Goal: Transaction & Acquisition: Purchase product/service

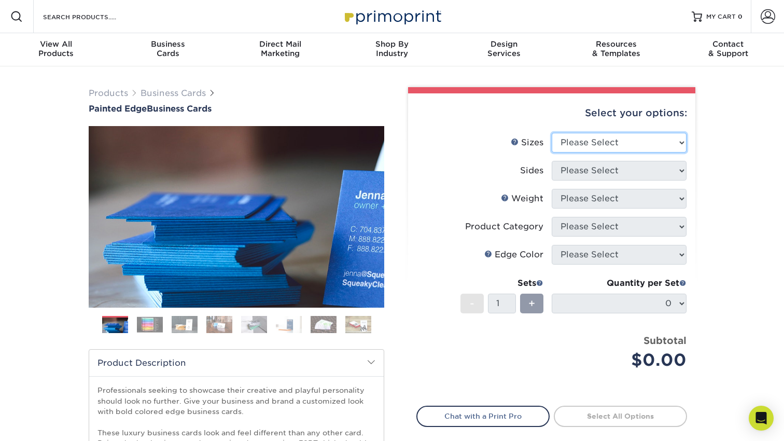
click at [595, 143] on select "Please Select 2" x 3.5" - Standard 2.125" x 3.375" - European 2.5" x 2.5" - Squ…" at bounding box center [618, 143] width 135 height 20
click at [551, 133] on select "Please Select 2" x 3.5" - Standard 2.125" x 3.375" - European 2.5" x 2.5" - Squ…" at bounding box center [618, 143] width 135 height 20
click at [593, 141] on select "Please Select 2" x 3.5" - Standard 2.125" x 3.375" - European 2.5" x 2.5" - Squ…" at bounding box center [618, 143] width 135 height 20
select select "2.00x3.50"
click at [551, 133] on select "Please Select 2" x 3.5" - Standard 2.125" x 3.375" - European 2.5" x 2.5" - Squ…" at bounding box center [618, 143] width 135 height 20
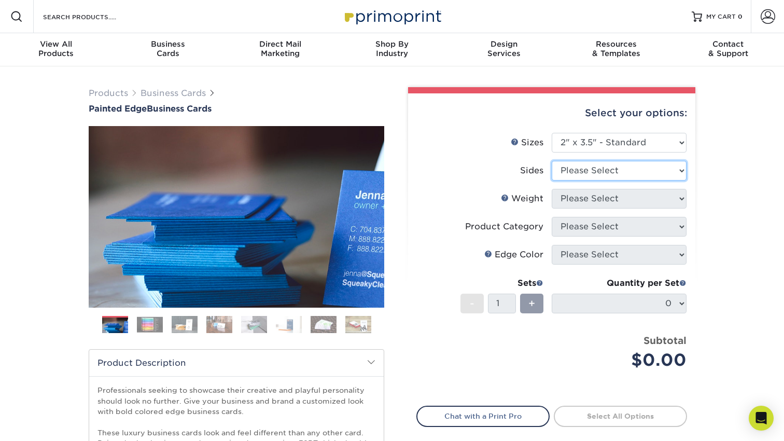
click at [587, 169] on select "Please Select Print Both Sides Print Front Only" at bounding box center [618, 171] width 135 height 20
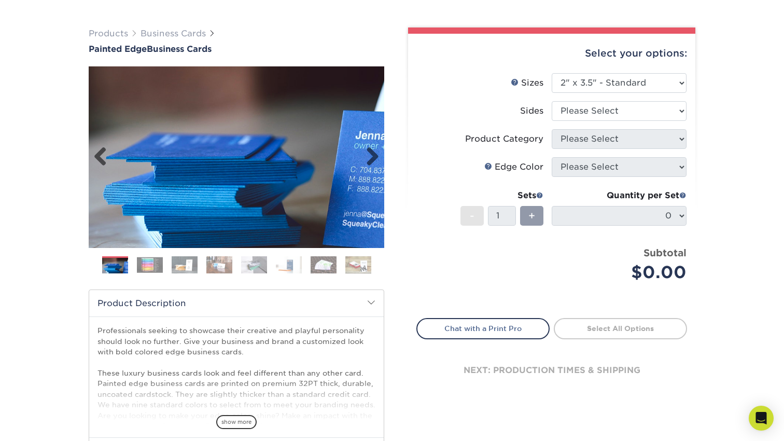
scroll to position [62, 0]
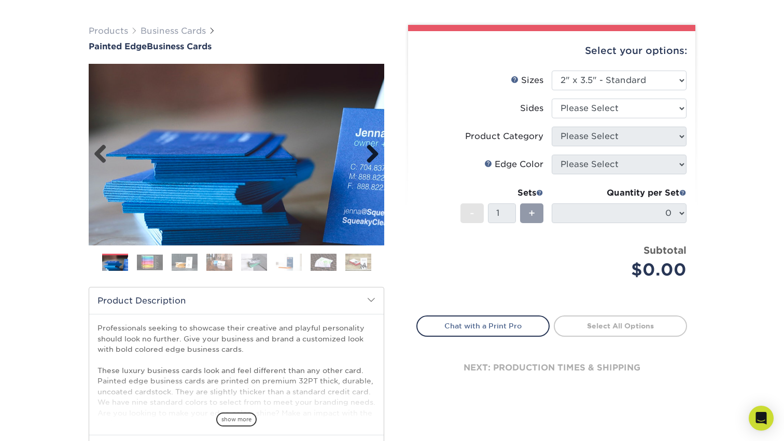
click at [368, 161] on link "Next" at bounding box center [368, 154] width 21 height 21
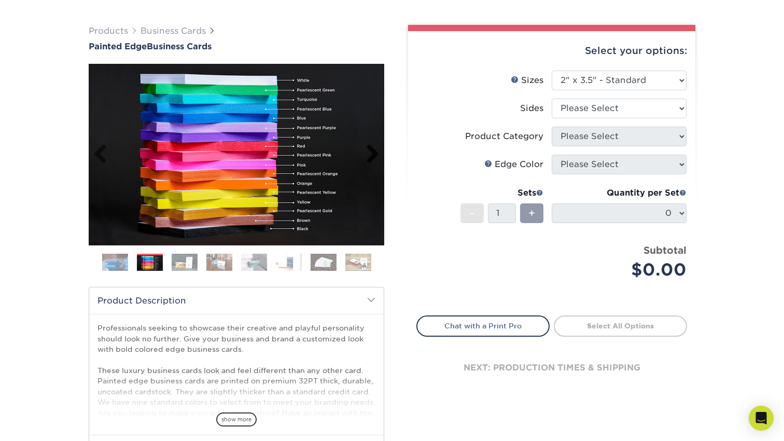
click at [368, 160] on link "Next" at bounding box center [368, 154] width 21 height 21
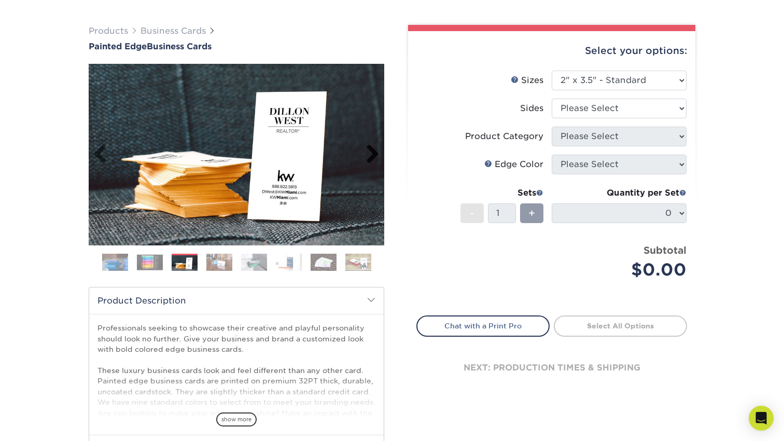
click at [368, 160] on link "Next" at bounding box center [368, 154] width 21 height 21
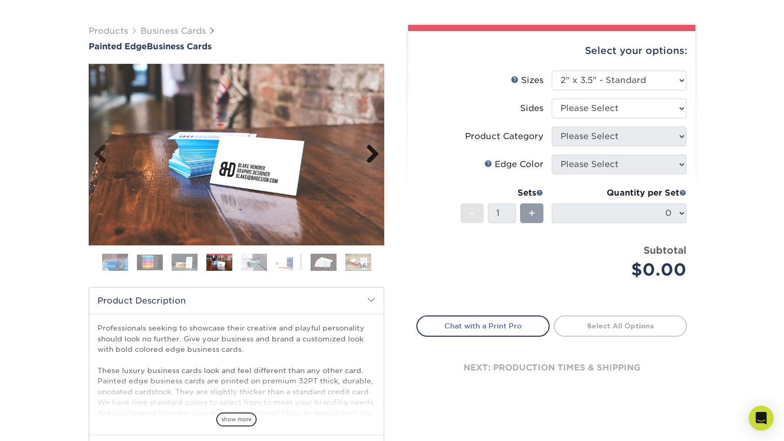
click at [368, 160] on link "Next" at bounding box center [368, 154] width 21 height 21
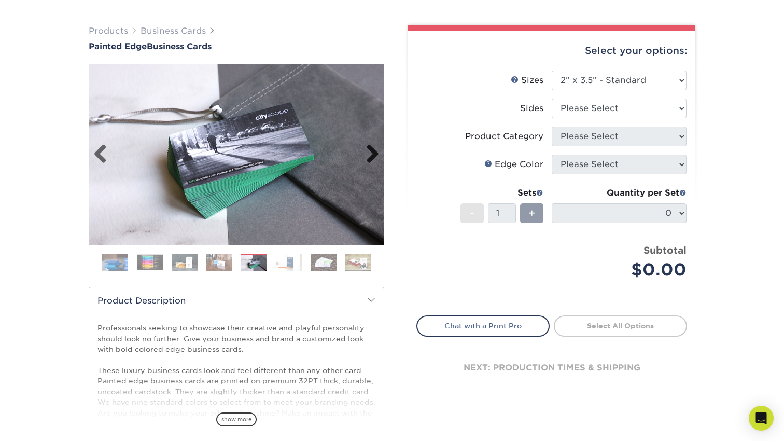
click at [368, 160] on link "Next" at bounding box center [368, 154] width 21 height 21
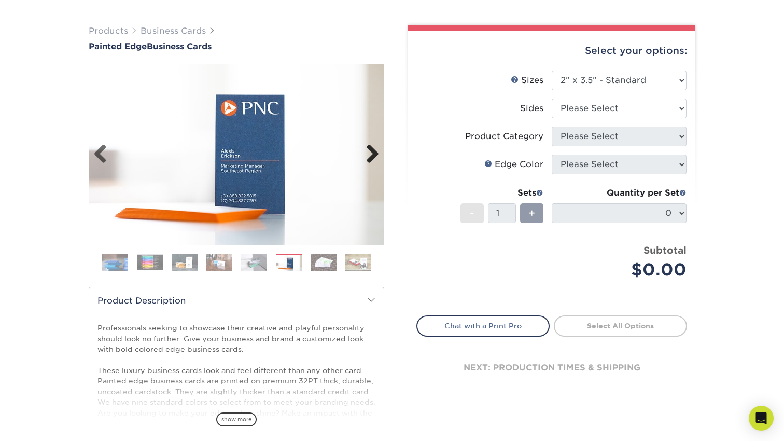
click at [368, 160] on link "Next" at bounding box center [368, 154] width 21 height 21
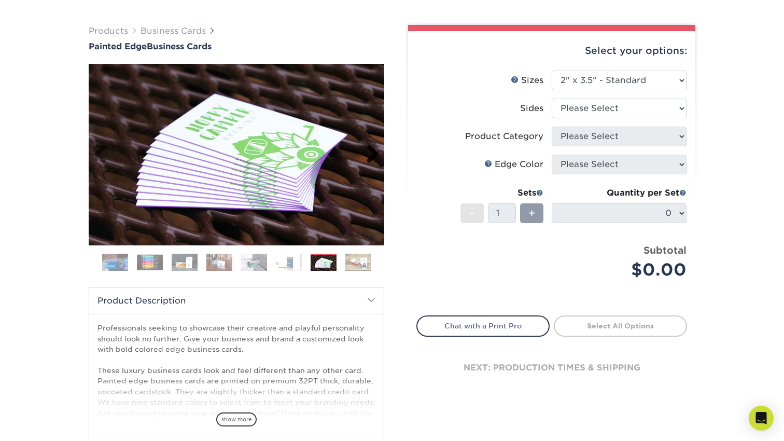
click at [368, 160] on link "Next" at bounding box center [368, 154] width 21 height 21
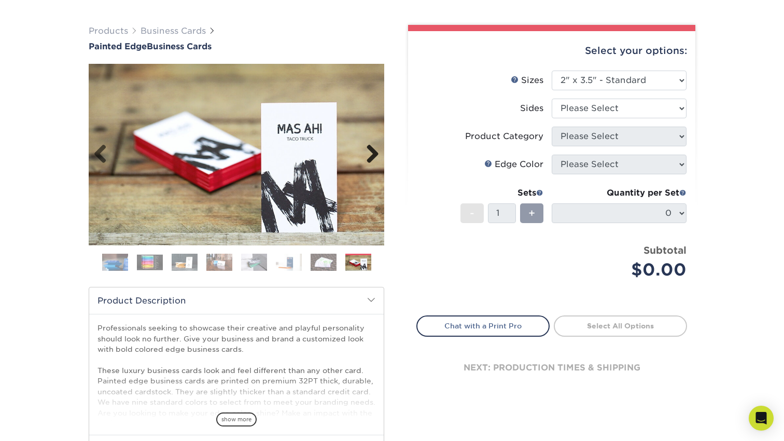
click at [368, 160] on link "Next" at bounding box center [368, 154] width 21 height 21
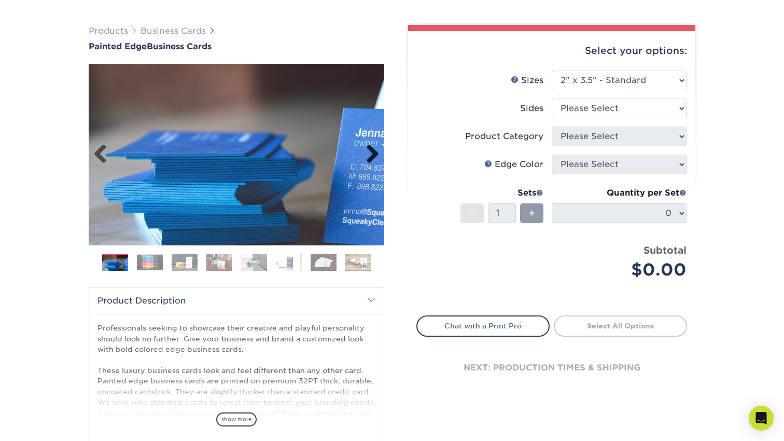
click at [368, 160] on link "Next" at bounding box center [368, 154] width 21 height 21
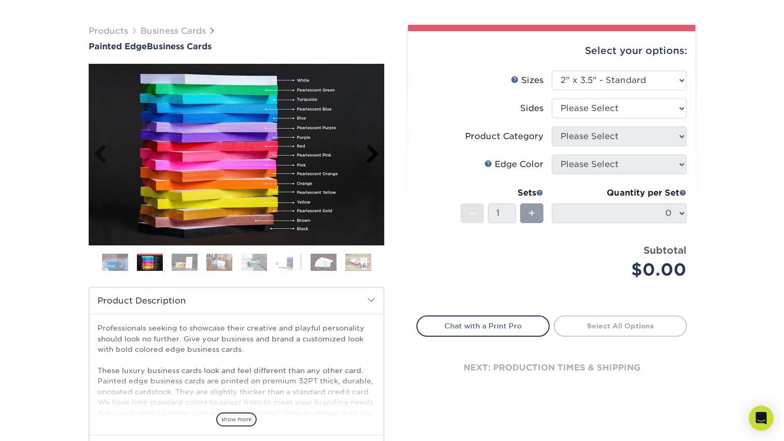
click at [368, 160] on link "Next" at bounding box center [368, 154] width 21 height 21
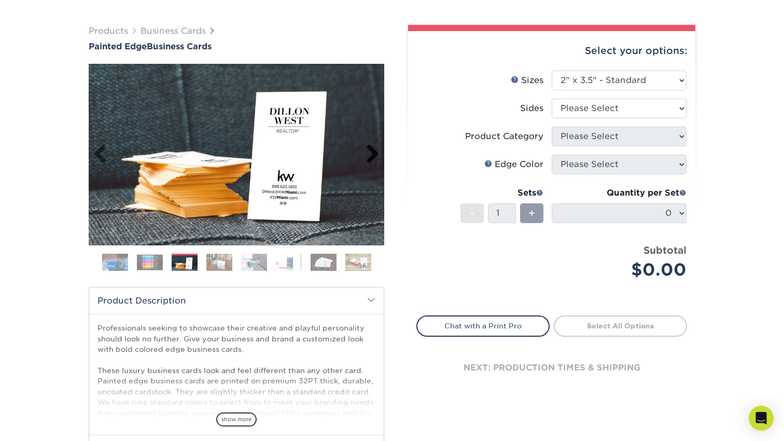
click at [368, 160] on link "Next" at bounding box center [368, 154] width 21 height 21
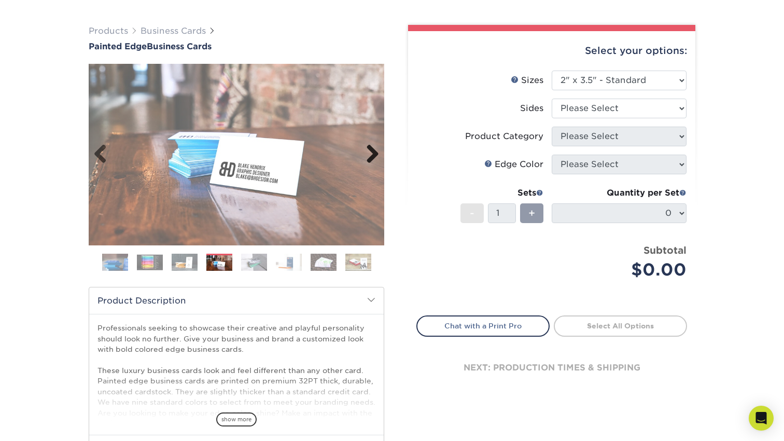
click at [368, 160] on link "Next" at bounding box center [368, 154] width 21 height 21
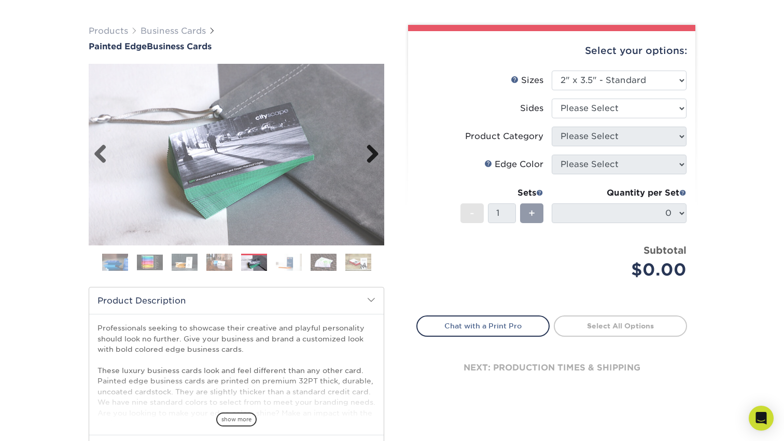
click at [368, 160] on link "Next" at bounding box center [368, 154] width 21 height 21
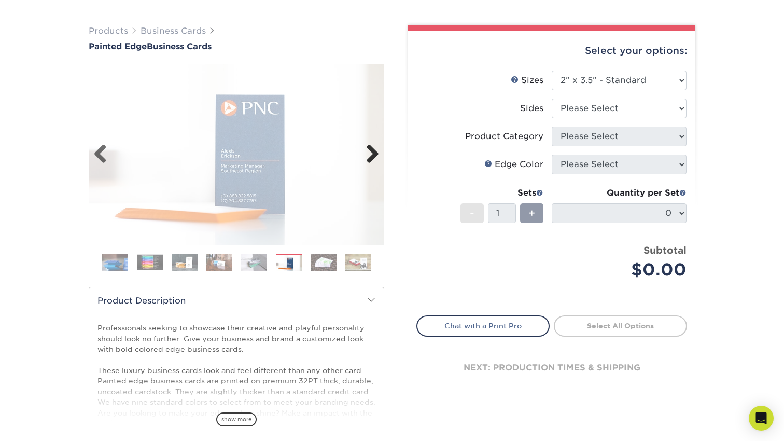
click at [368, 160] on link "Next" at bounding box center [368, 154] width 21 height 21
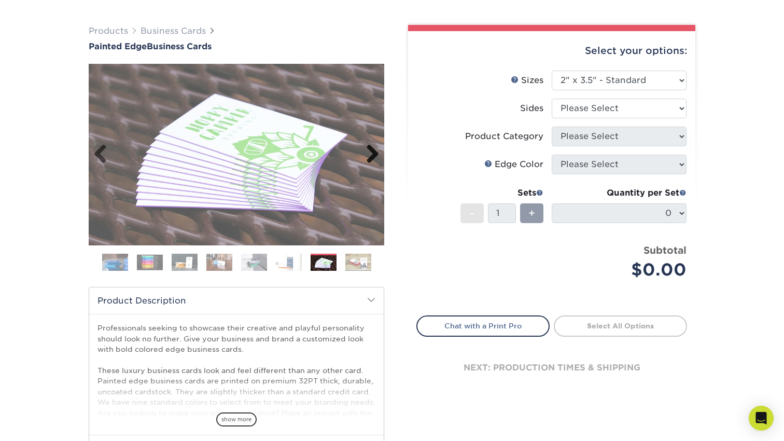
click at [368, 160] on link "Next" at bounding box center [368, 154] width 21 height 21
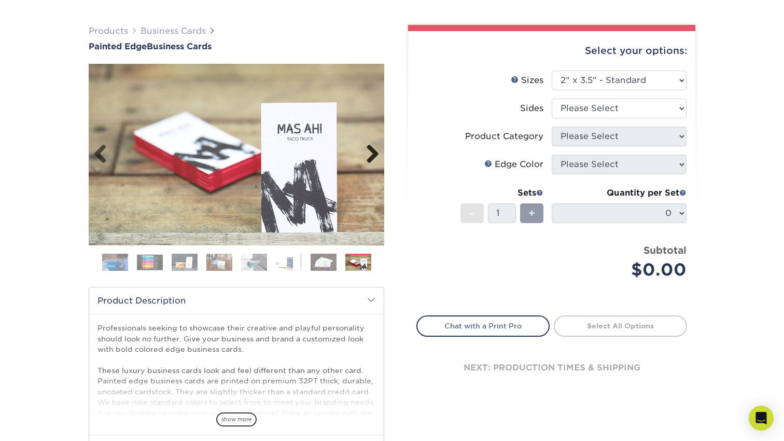
click at [368, 160] on link "Next" at bounding box center [368, 154] width 21 height 21
